Goal: Information Seeking & Learning: Learn about a topic

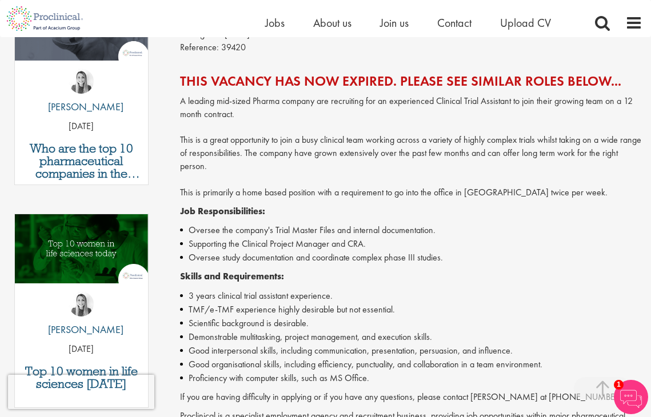
scroll to position [245, 0]
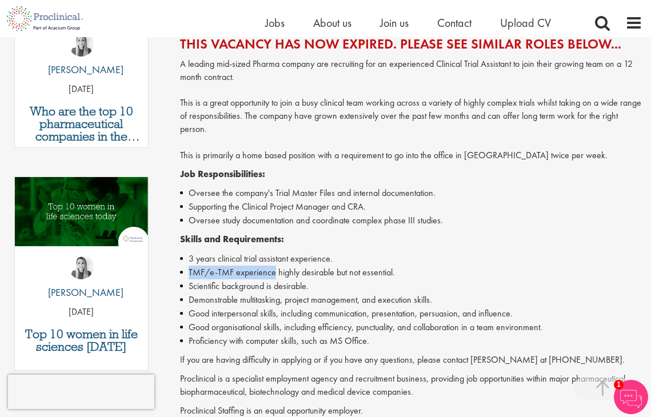
drag, startPoint x: 189, startPoint y: 264, endPoint x: 274, endPoint y: 266, distance: 85.2
click at [274, 266] on li "TMF/e-TMF experience highly desirable but not essential." at bounding box center [411, 273] width 462 height 14
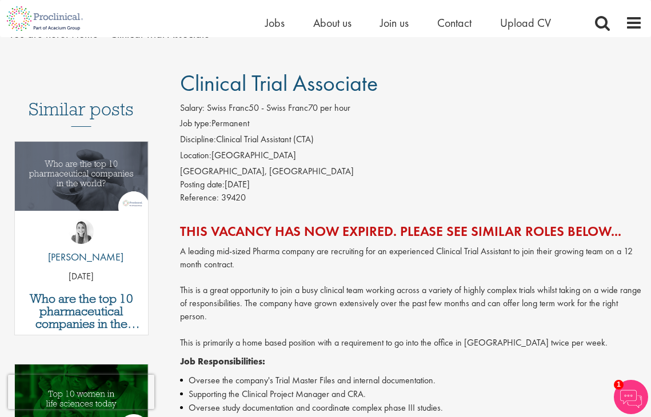
scroll to position [54, 0]
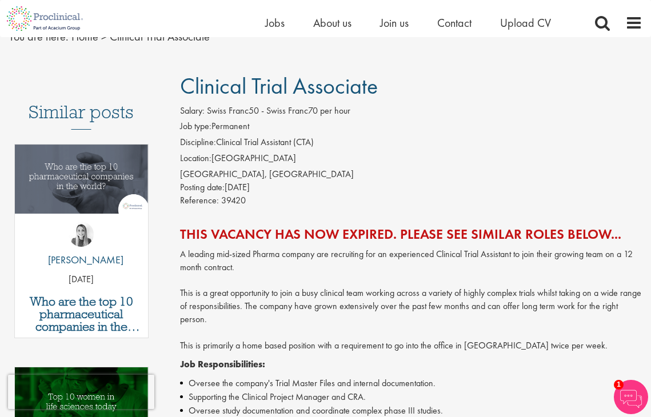
drag, startPoint x: 183, startPoint y: 85, endPoint x: 470, endPoint y: 84, distance: 287.4
click at [471, 85] on h1 "Clinical Trial Associate" at bounding box center [411, 86] width 462 height 25
copy span "Clinical Trial Associate"
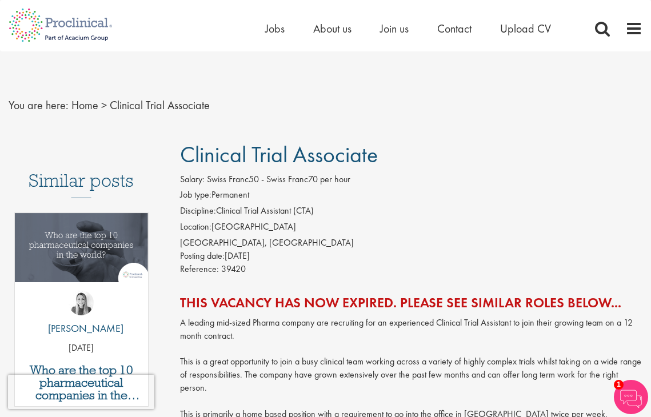
scroll to position [0, 0]
click at [277, 27] on span "Jobs" at bounding box center [274, 28] width 19 height 15
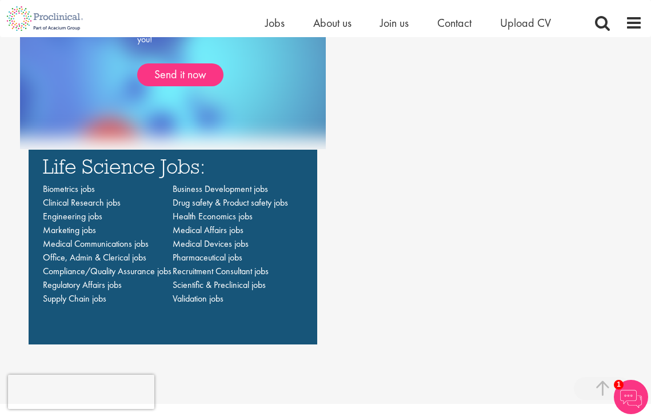
scroll to position [791, 0]
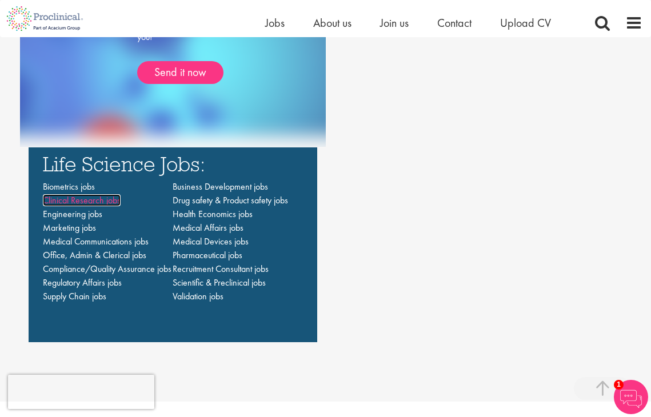
click at [113, 201] on span "Clinical Research jobs" at bounding box center [82, 200] width 78 height 12
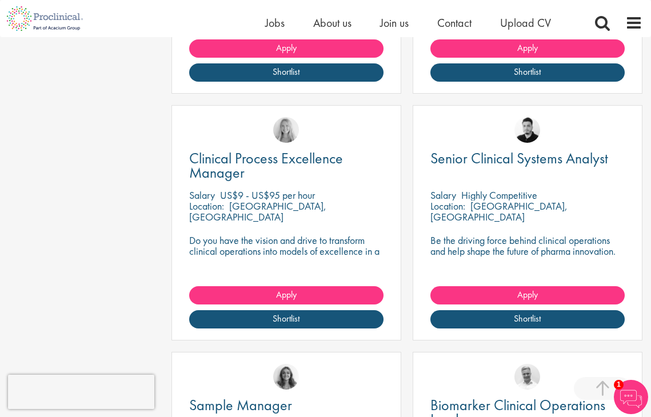
scroll to position [1063, 0]
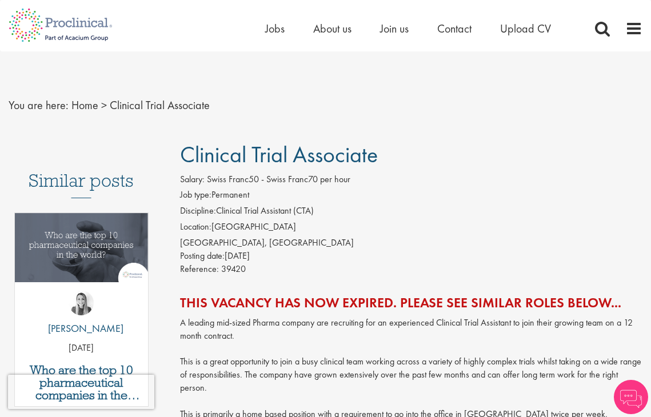
drag, startPoint x: 180, startPoint y: 153, endPoint x: 404, endPoint y: 160, distance: 224.1
click at [405, 160] on h1 "Clinical Trial Associate" at bounding box center [411, 154] width 462 height 25
copy span "Clinical Trial Associate"
